Goal: Transaction & Acquisition: Purchase product/service

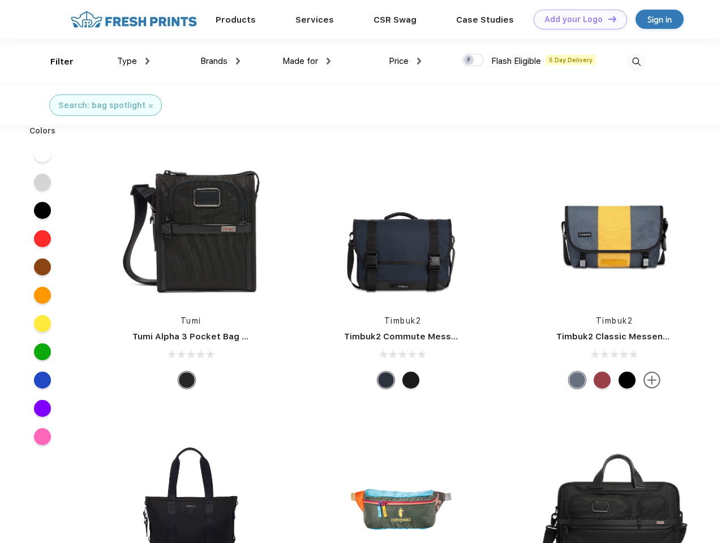
click at [576, 19] on link "Add your Logo Design Tool" at bounding box center [579, 20] width 93 height 20
click at [0, 0] on div "Design Tool" at bounding box center [0, 0] width 0 height 0
click at [607, 19] on link "Add your Logo Design Tool" at bounding box center [579, 20] width 93 height 20
click at [54, 62] on div "Filter" at bounding box center [61, 61] width 23 height 13
click at [133, 61] on span "Type" at bounding box center [127, 61] width 20 height 10
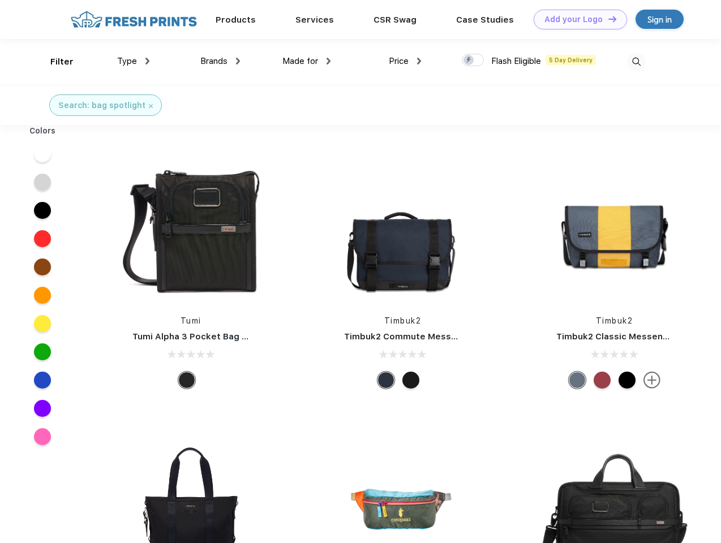
click at [220, 61] on span "Brands" at bounding box center [213, 61] width 27 height 10
click at [307, 61] on span "Made for" at bounding box center [300, 61] width 36 height 10
click at [405, 61] on span "Price" at bounding box center [399, 61] width 20 height 10
click at [473, 61] on div at bounding box center [473, 60] width 22 height 12
click at [469, 61] on input "checkbox" at bounding box center [465, 56] width 7 height 7
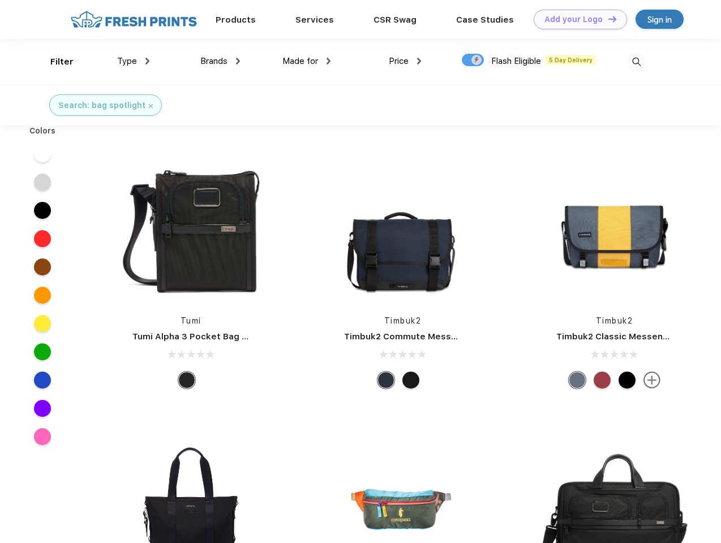
click at [636, 62] on img at bounding box center [636, 62] width 19 height 19
